Goal: Navigation & Orientation: Find specific page/section

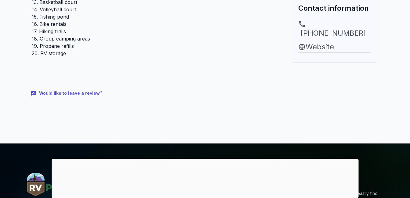
scroll to position [242, 0]
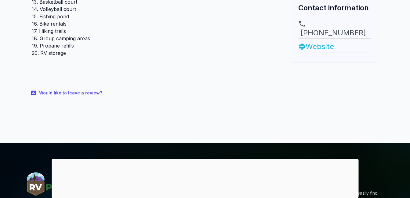
click at [323, 41] on link "Website" at bounding box center [334, 46] width 73 height 11
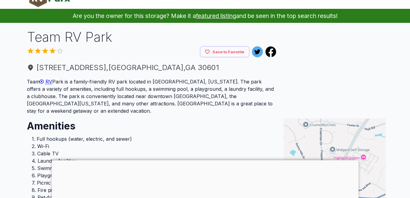
scroll to position [17, 0]
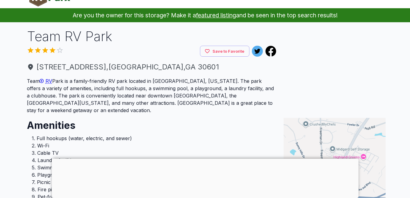
click at [206, 159] on div at bounding box center [205, 159] width 307 height 0
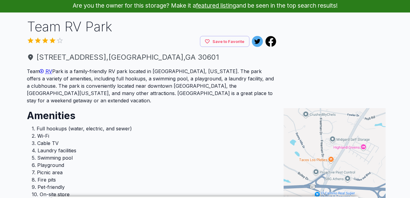
scroll to position [26, 0]
